Goal: Go to known website: Go to known website

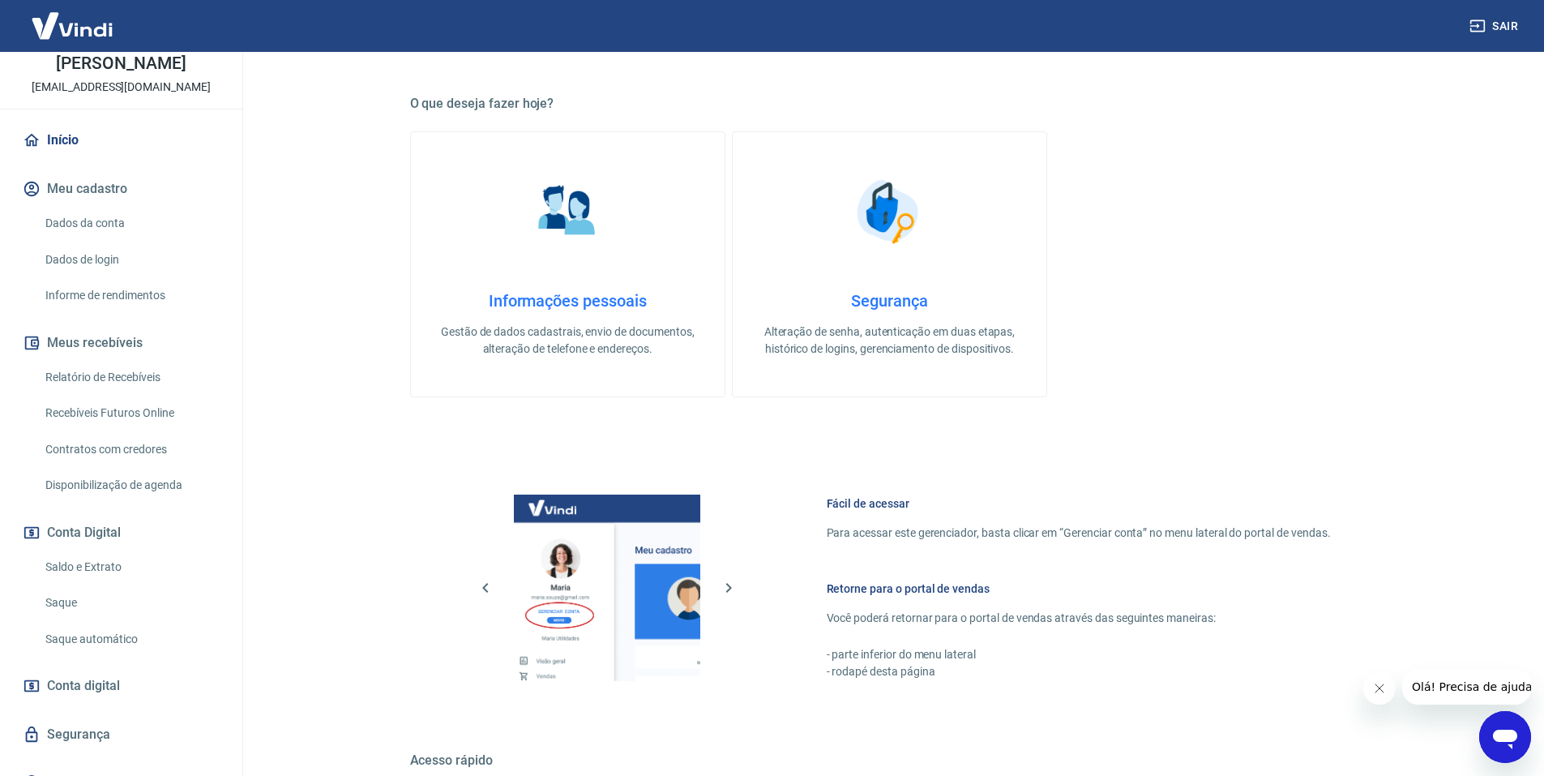
scroll to position [488, 0]
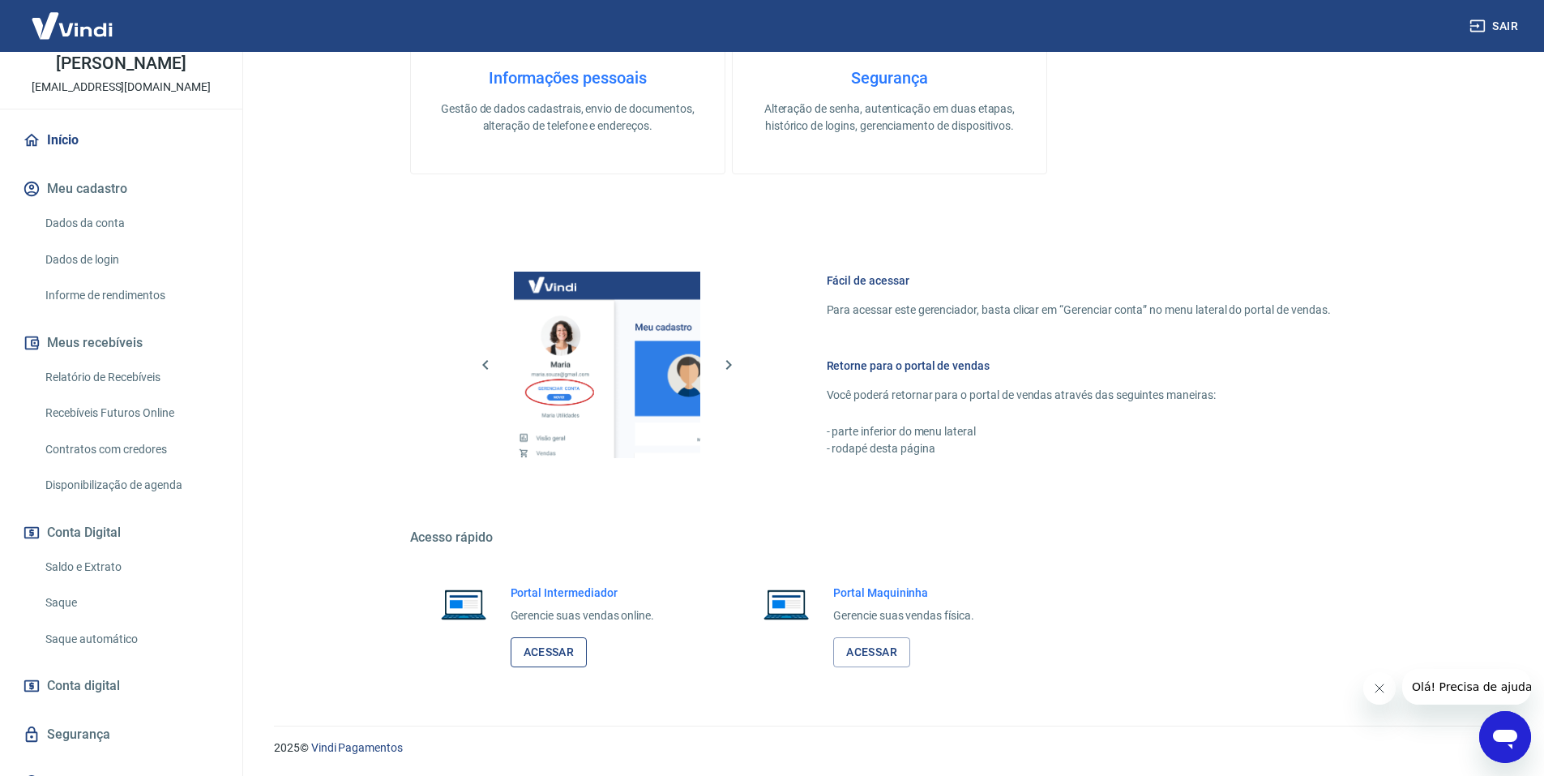
click at [551, 661] on link "Acessar" at bounding box center [549, 652] width 77 height 30
